Goal: Find specific page/section: Find specific page/section

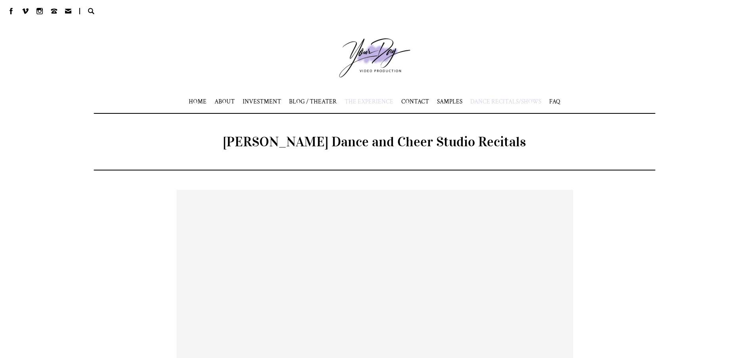
click at [374, 99] on span "THE EXPERIENCE" at bounding box center [369, 102] width 49 height 8
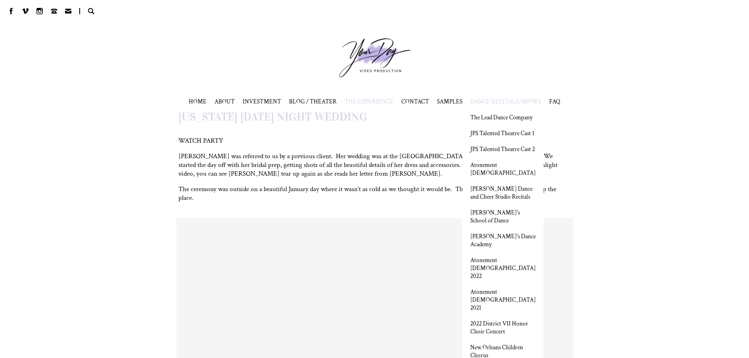
click at [500, 102] on span "DANCE RECITALS/SHOWS" at bounding box center [505, 102] width 71 height 8
click at [494, 201] on link "[PERSON_NAME] Dance and Cheer Studio Recitals" at bounding box center [502, 193] width 65 height 16
